Goal: Navigation & Orientation: Find specific page/section

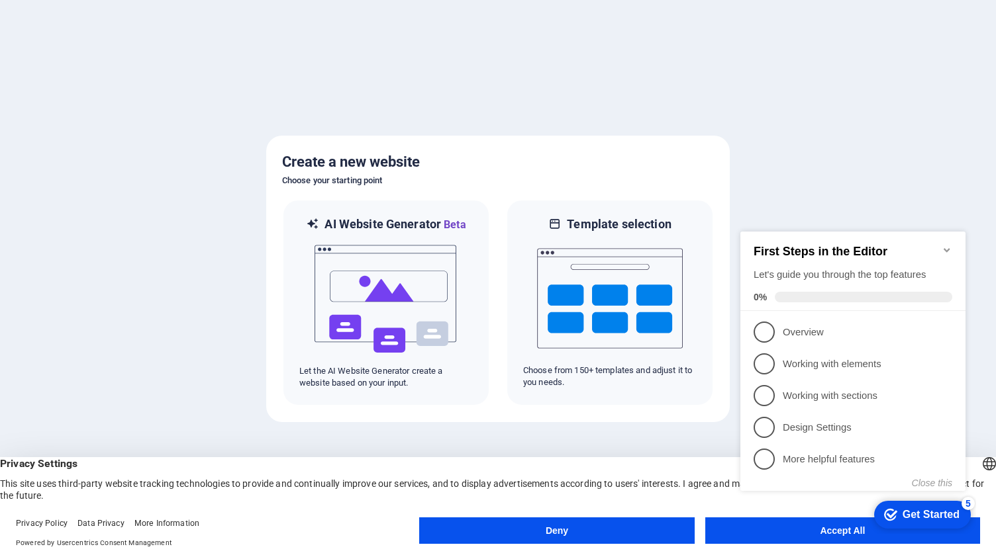
click at [672, 481] on div "Privacy Settings This site uses third-party website tracking technologies to pr…" at bounding box center [498, 479] width 996 height 44
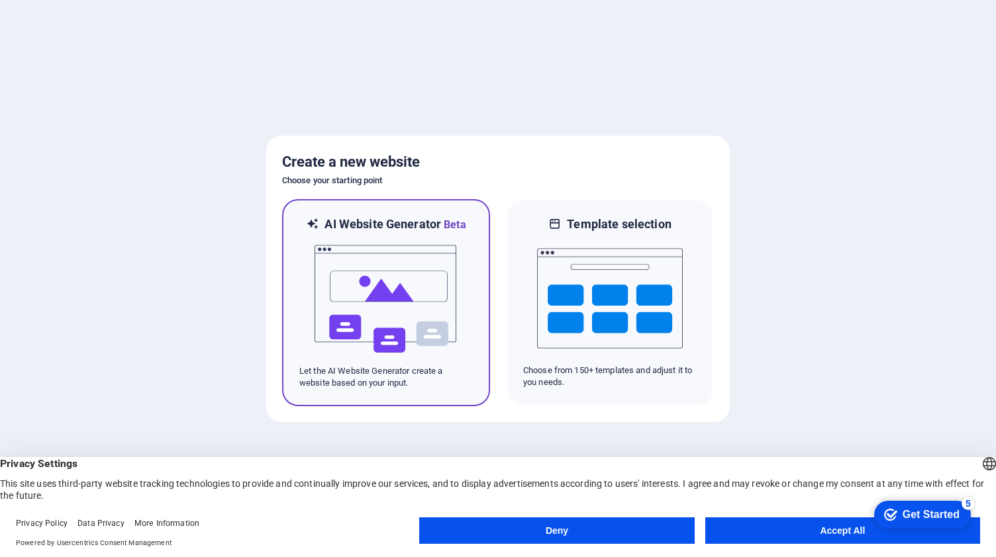
click at [427, 318] on img at bounding box center [386, 299] width 146 height 132
